Goal: Information Seeking & Learning: Learn about a topic

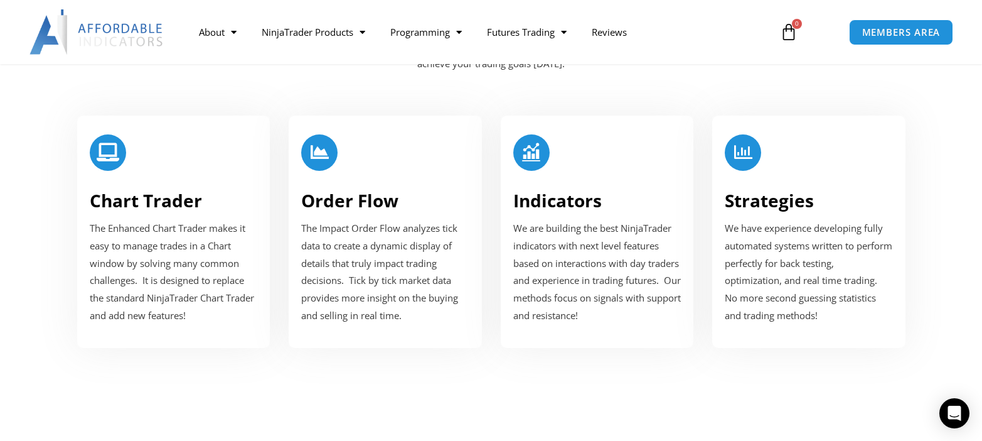
scroll to position [1569, 0]
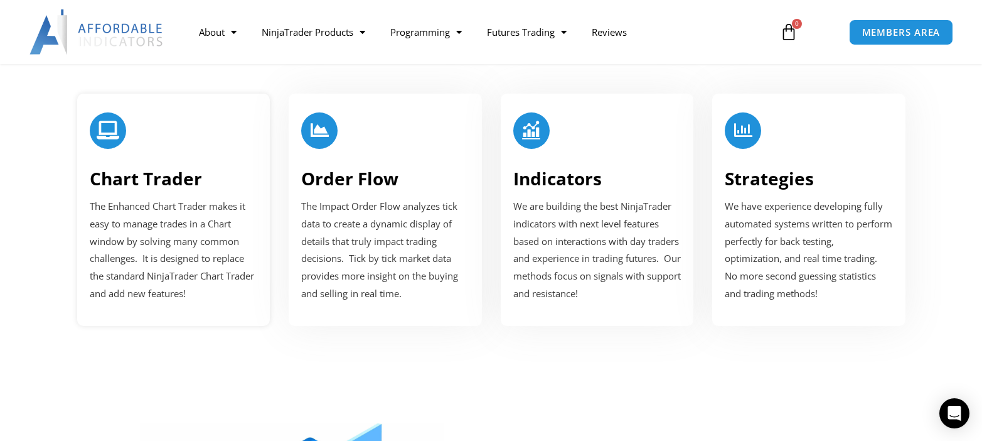
click at [146, 179] on link "Chart Trader" at bounding box center [146, 178] width 112 height 24
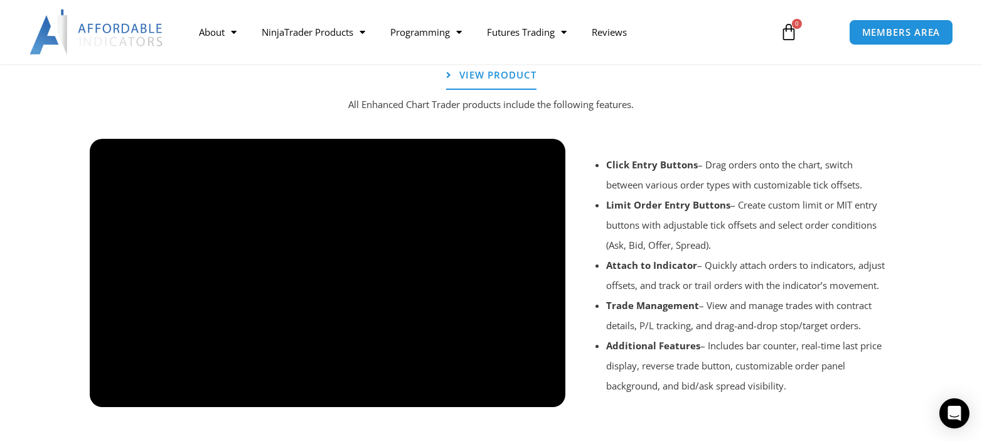
scroll to position [1004, 0]
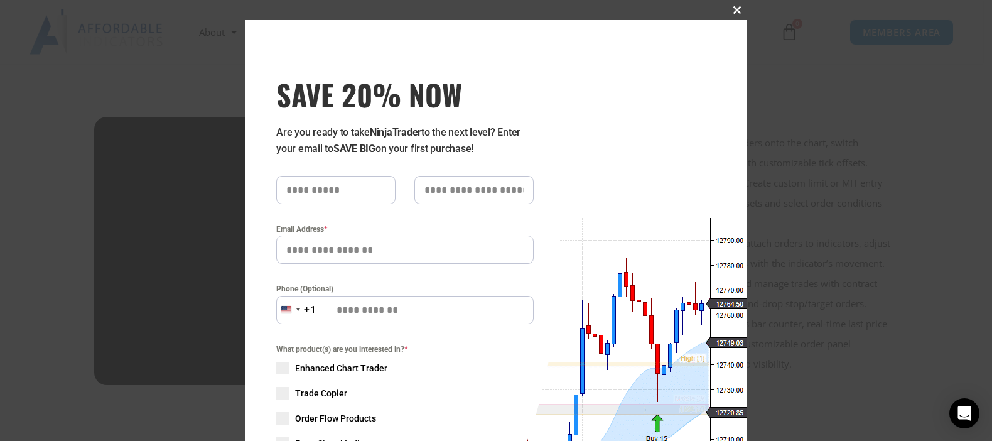
click at [734, 6] on button "Close this module" at bounding box center [737, 10] width 20 height 20
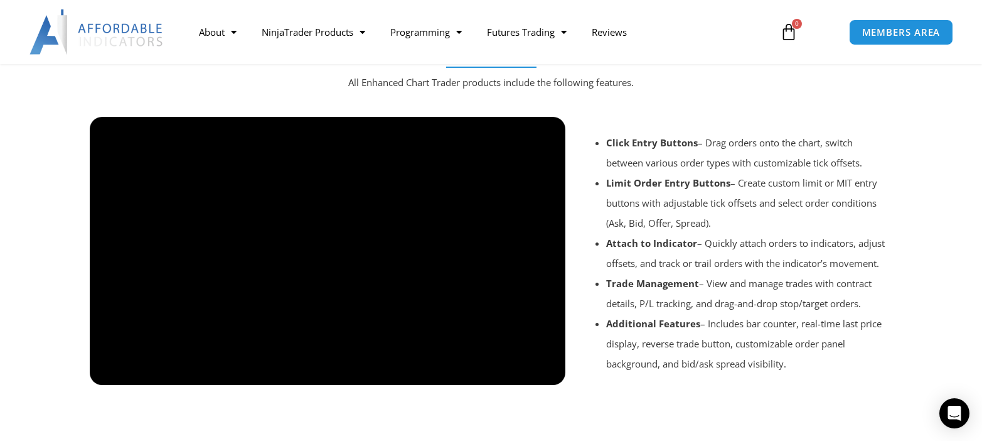
click at [544, 373] on div at bounding box center [491, 402] width 816 height 60
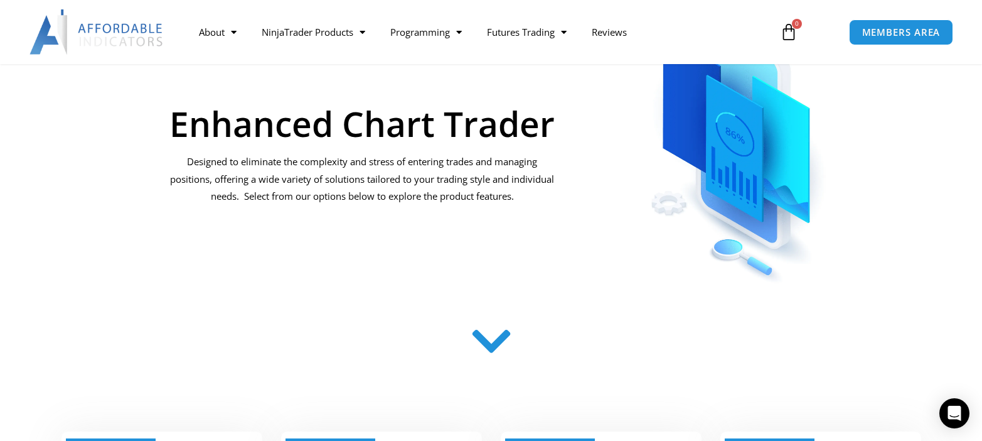
scroll to position [0, 0]
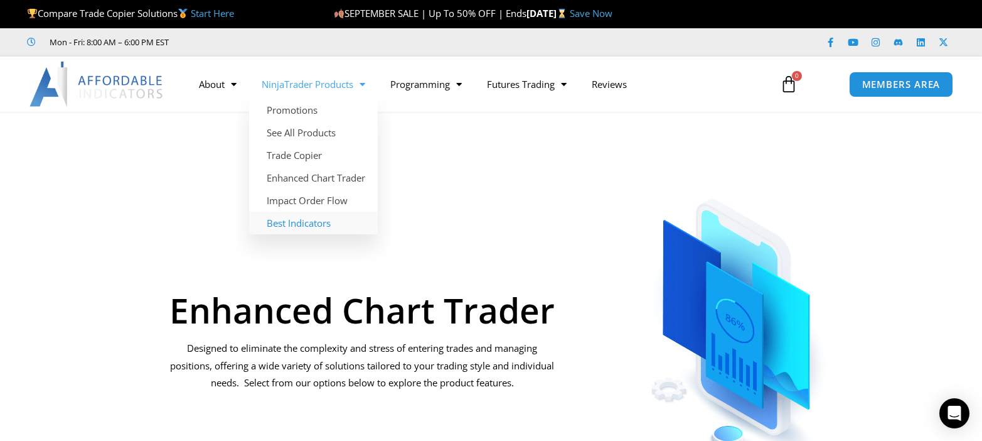
click at [303, 220] on link "Best Indicators" at bounding box center [313, 222] width 129 height 23
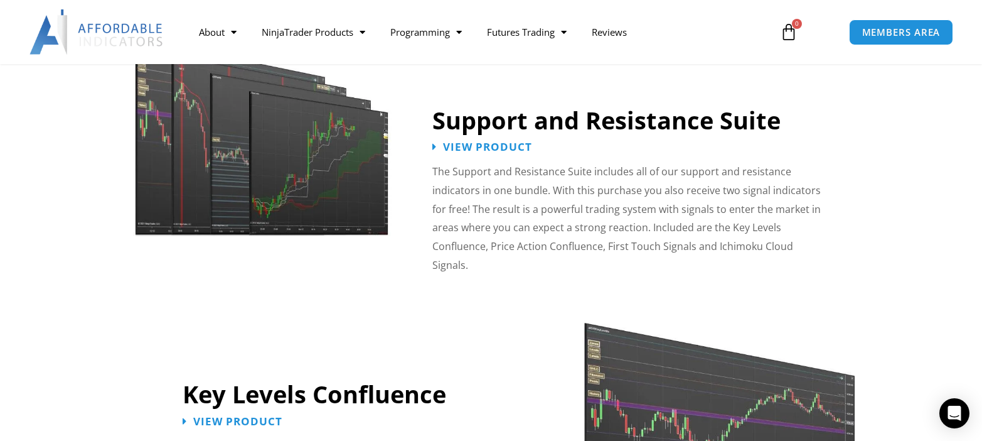
scroll to position [1130, 0]
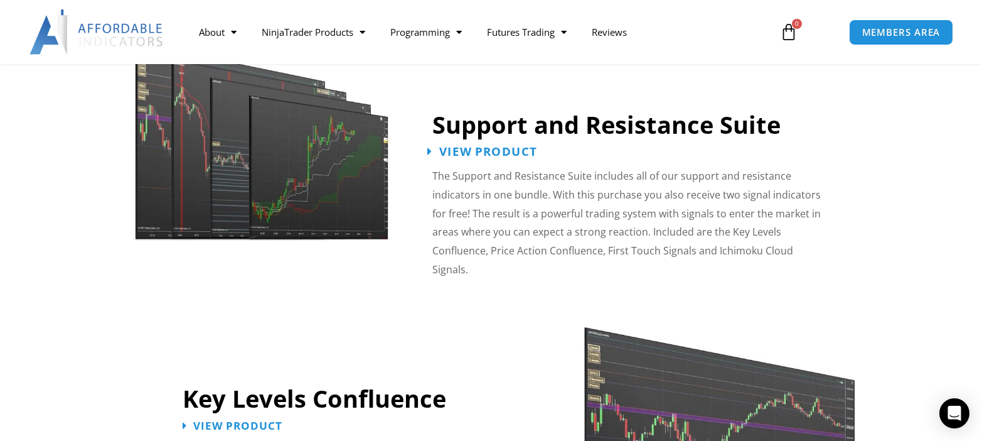
click at [484, 147] on span "View Product" at bounding box center [488, 152] width 98 height 12
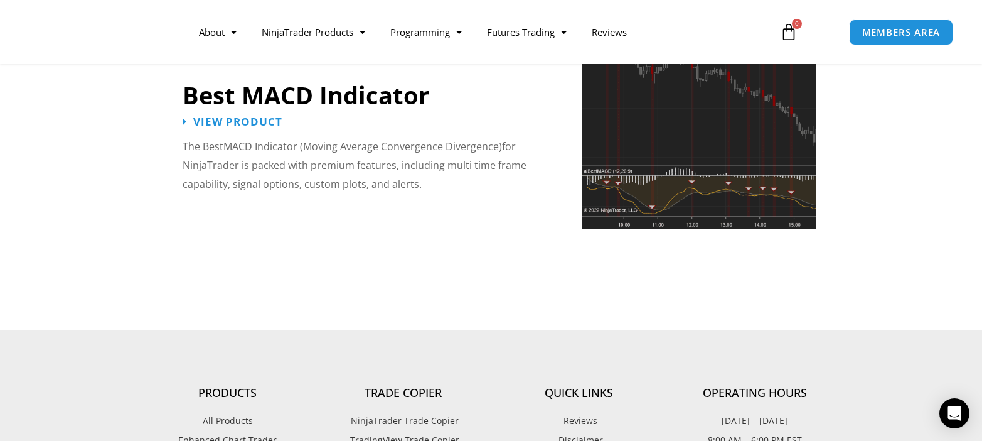
scroll to position [2824, 0]
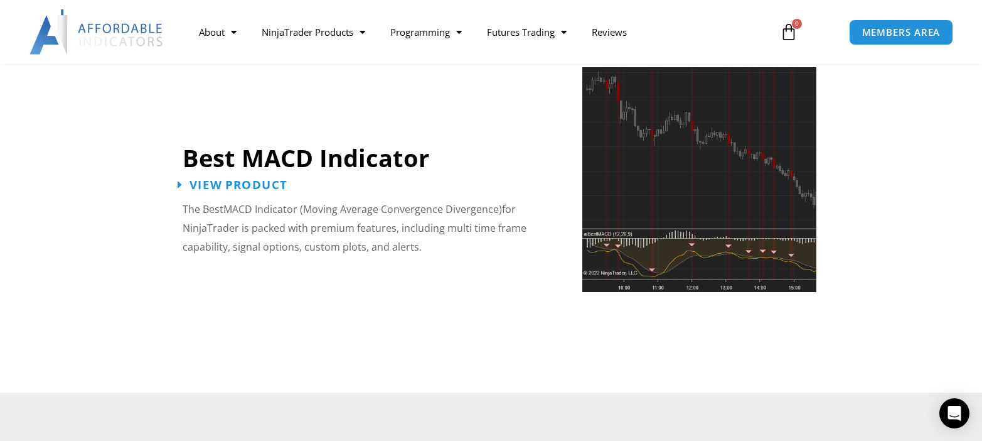
click at [237, 179] on span "View Product" at bounding box center [239, 185] width 98 height 12
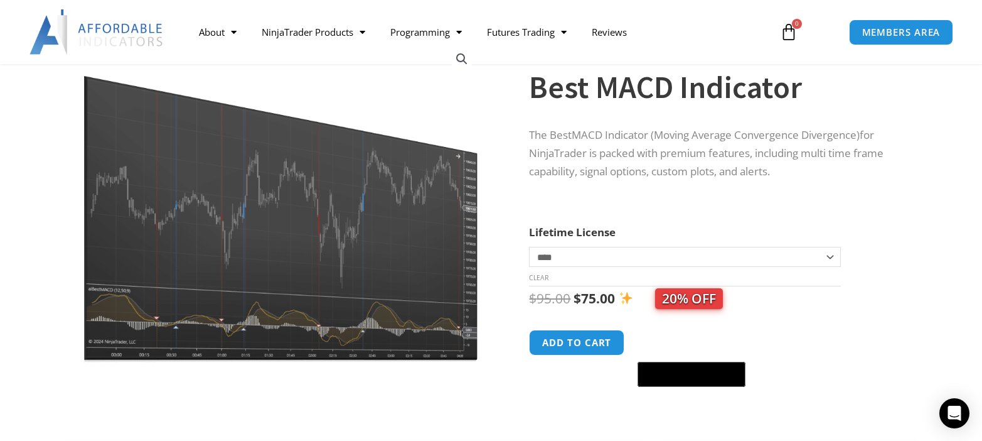
scroll to position [63, 0]
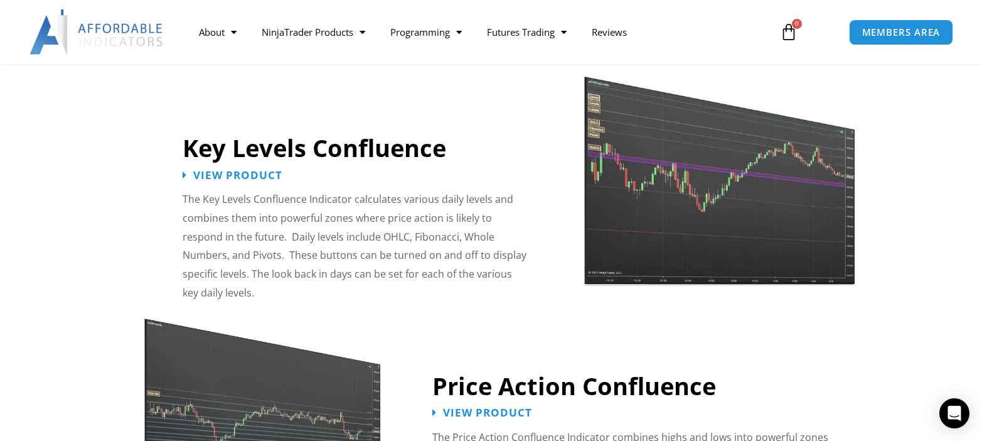
scroll to position [1381, 0]
click at [238, 168] on span "View Product" at bounding box center [239, 174] width 98 height 12
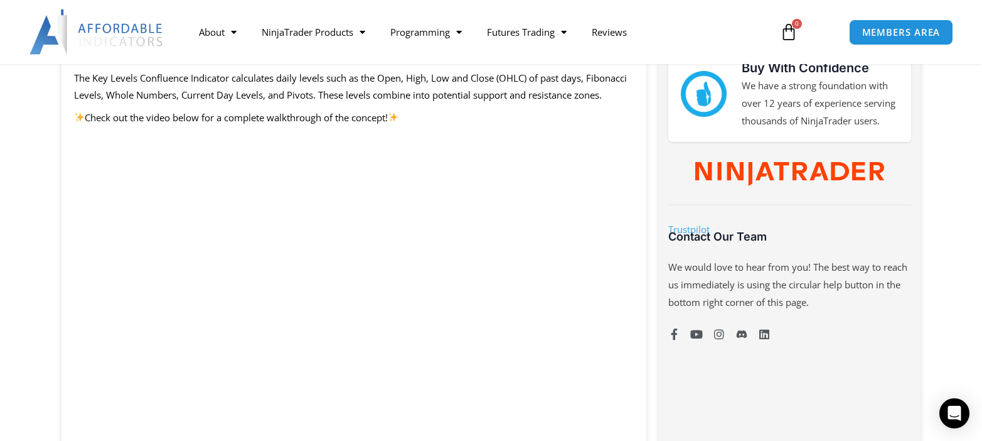
scroll to position [690, 0]
